Goal: Task Accomplishment & Management: Use online tool/utility

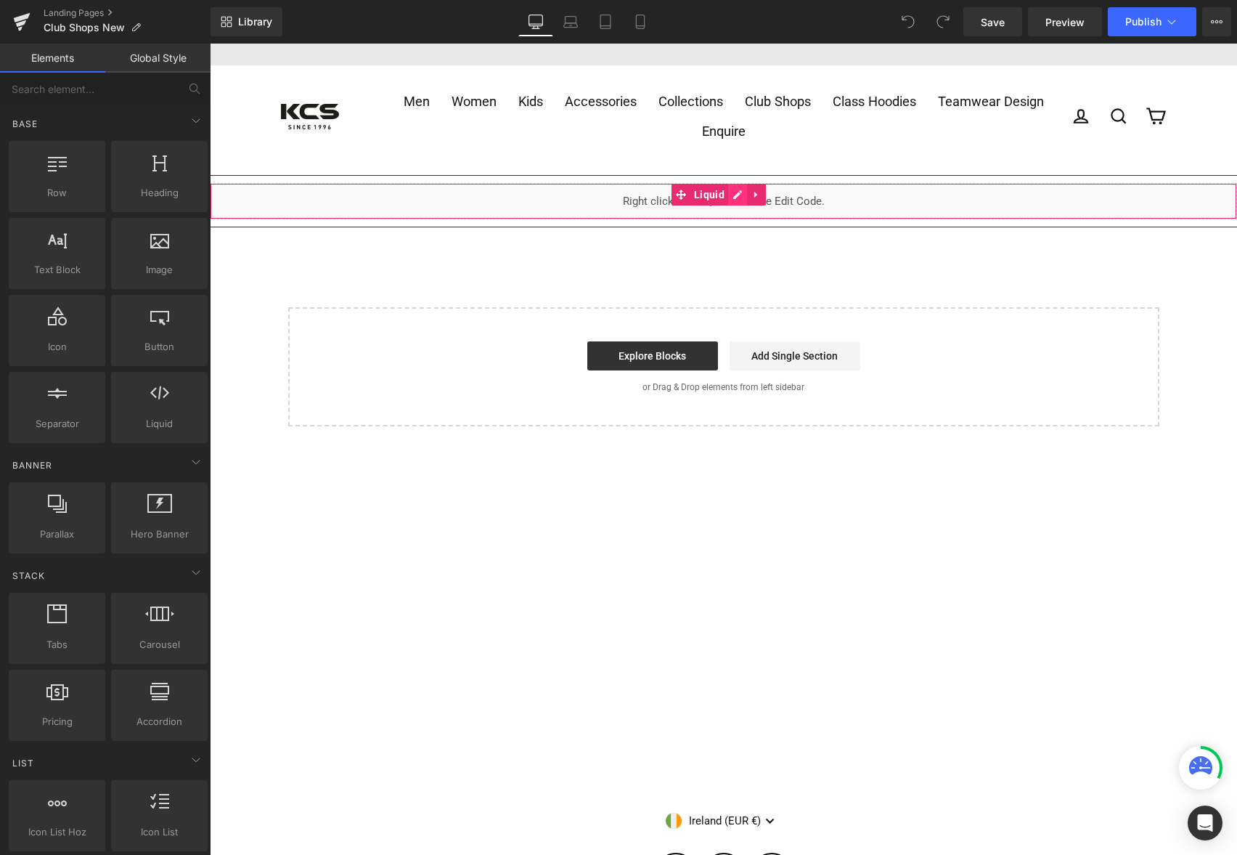
click at [738, 190] on div "Liquid" at bounding box center [723, 201] width 1027 height 36
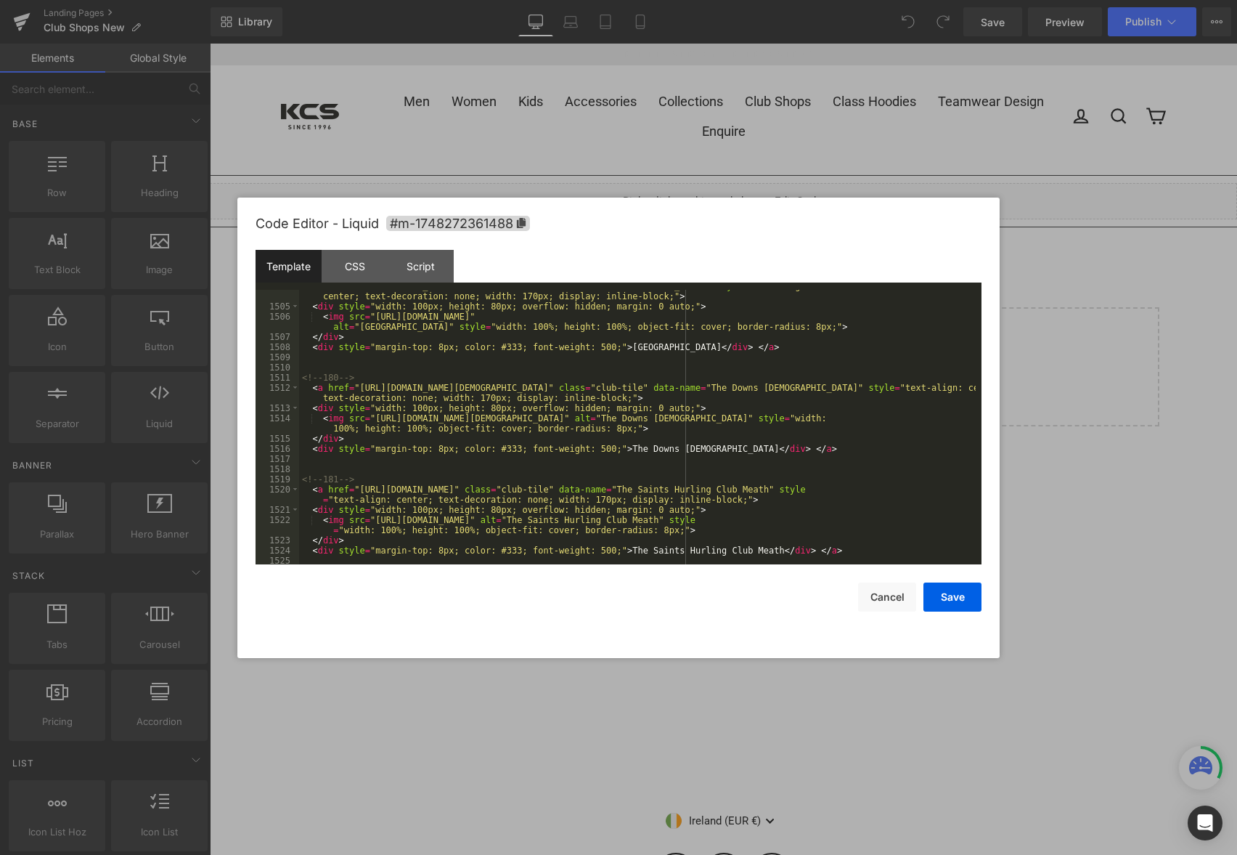
scroll to position [19037, 0]
drag, startPoint x: 368, startPoint y: 418, endPoint x: 786, endPoint y: 420, distance: 417.5
click at [786, 420] on div "< a href = "[URL][DOMAIN_NAME]" class = "club-tile" data-name = "Templemichael …" at bounding box center [637, 433] width 677 height 305
click at [954, 598] on button "Save" at bounding box center [953, 596] width 58 height 29
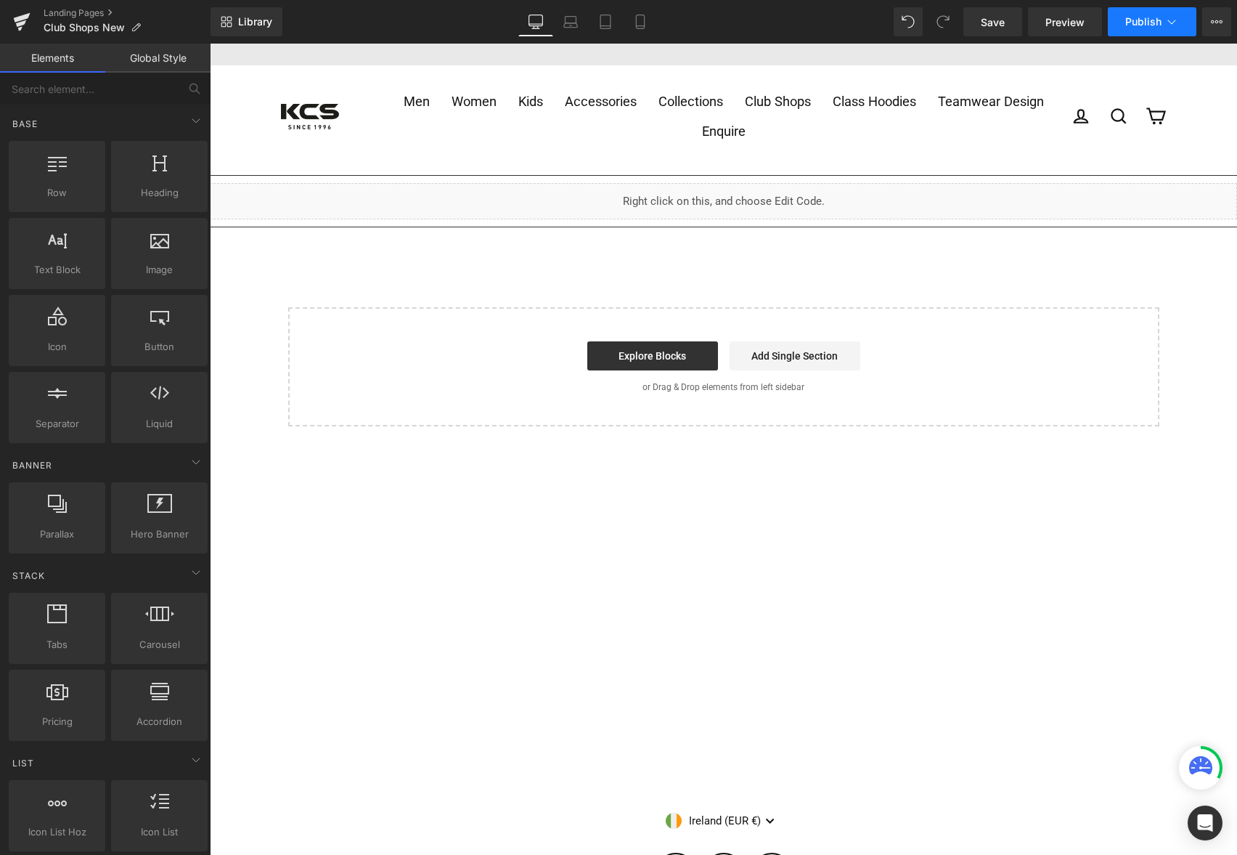
click at [1143, 20] on span "Publish" at bounding box center [1143, 22] width 36 height 12
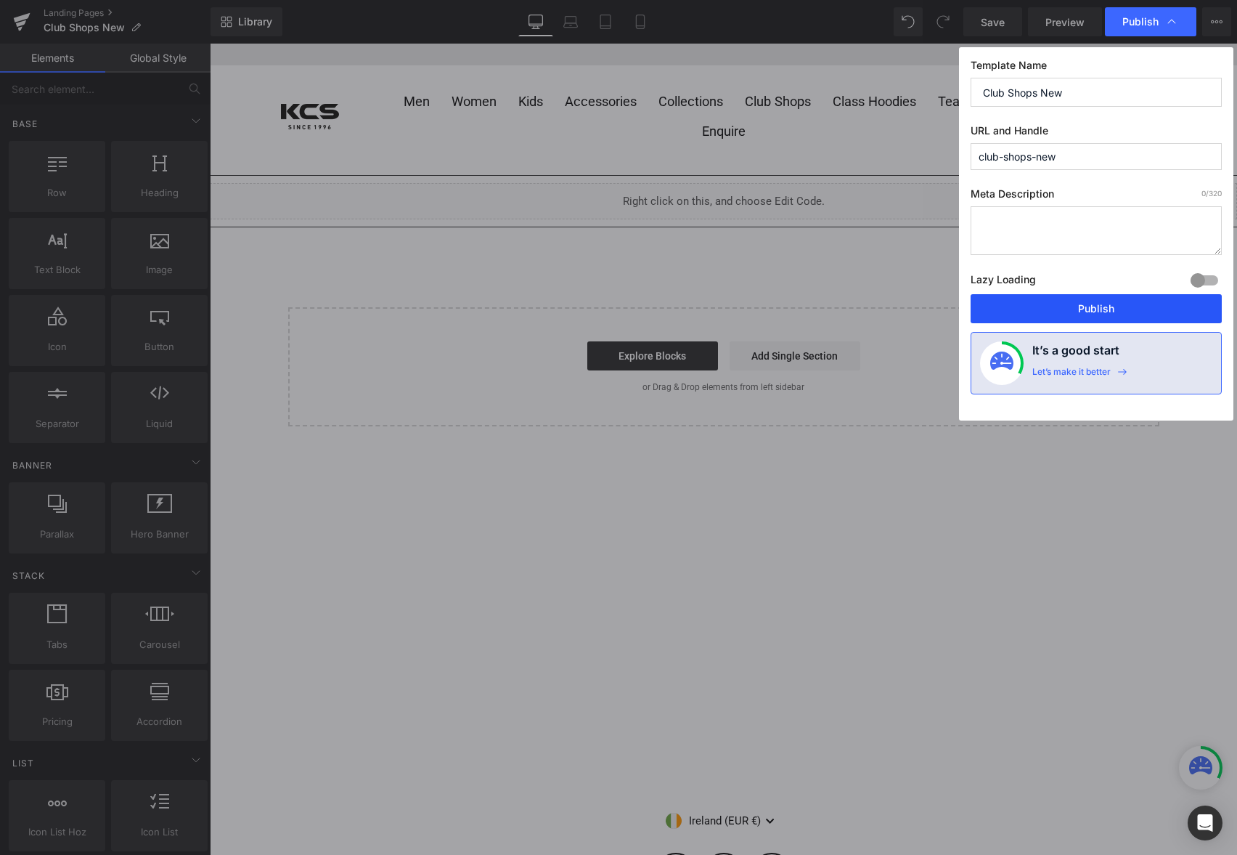
click at [1110, 303] on button "Publish" at bounding box center [1096, 308] width 251 height 29
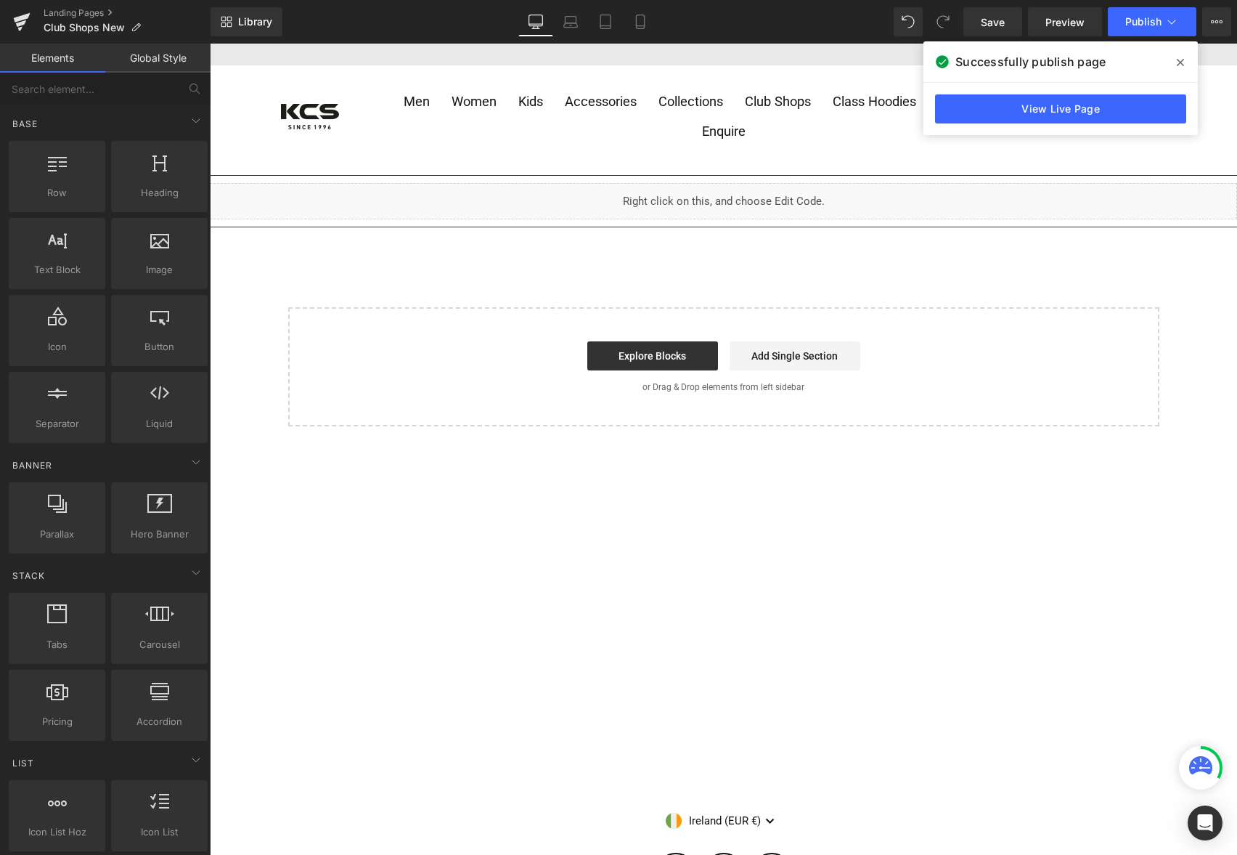
drag, startPoint x: 1180, startPoint y: 65, endPoint x: 886, endPoint y: 23, distance: 297.2
click at [1180, 65] on icon at bounding box center [1180, 63] width 7 height 12
